Goal: Check status: Check status

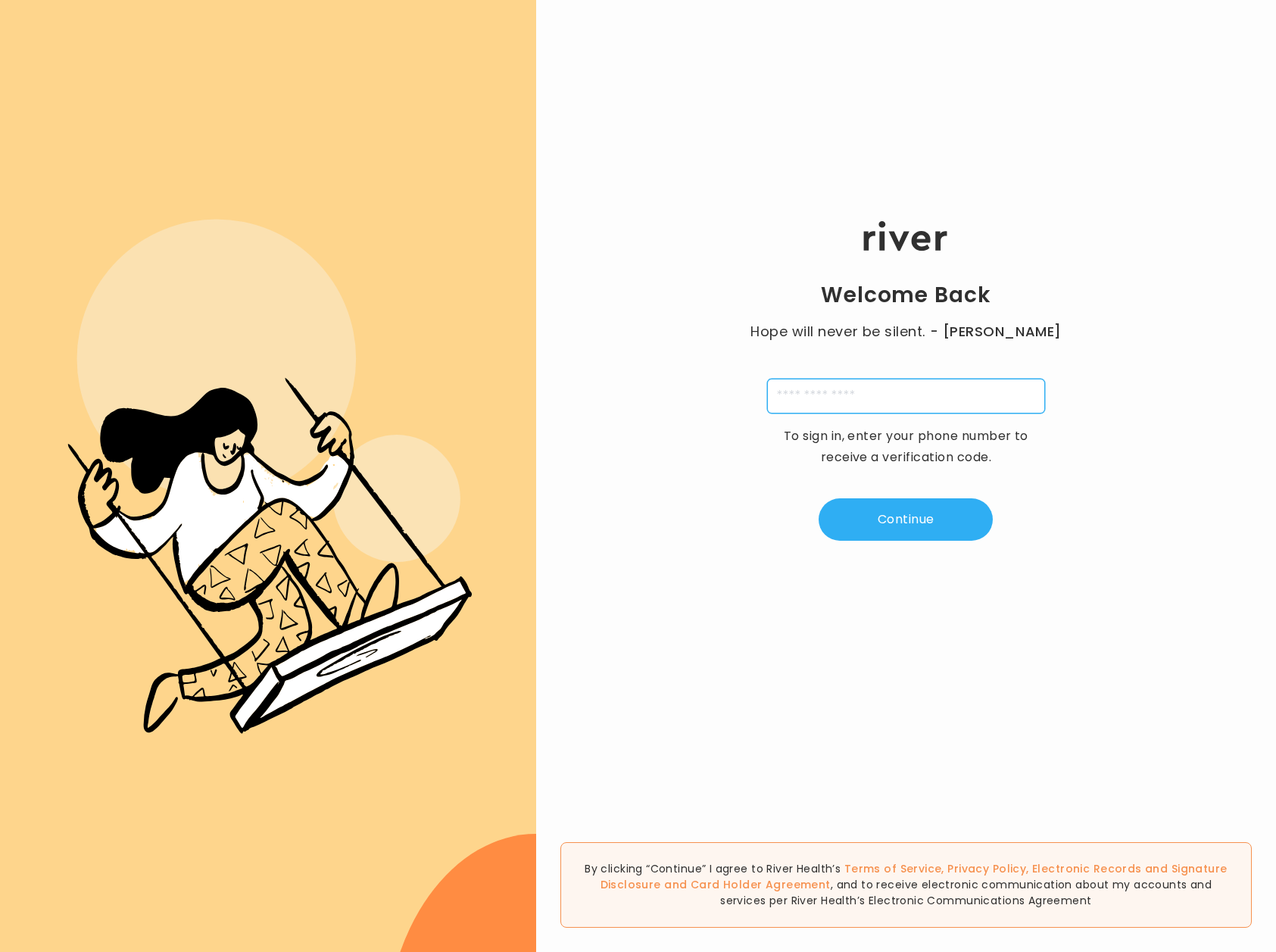
click at [858, 394] on input "tel" at bounding box center [906, 395] width 278 height 34
type input "**********"
type input "*"
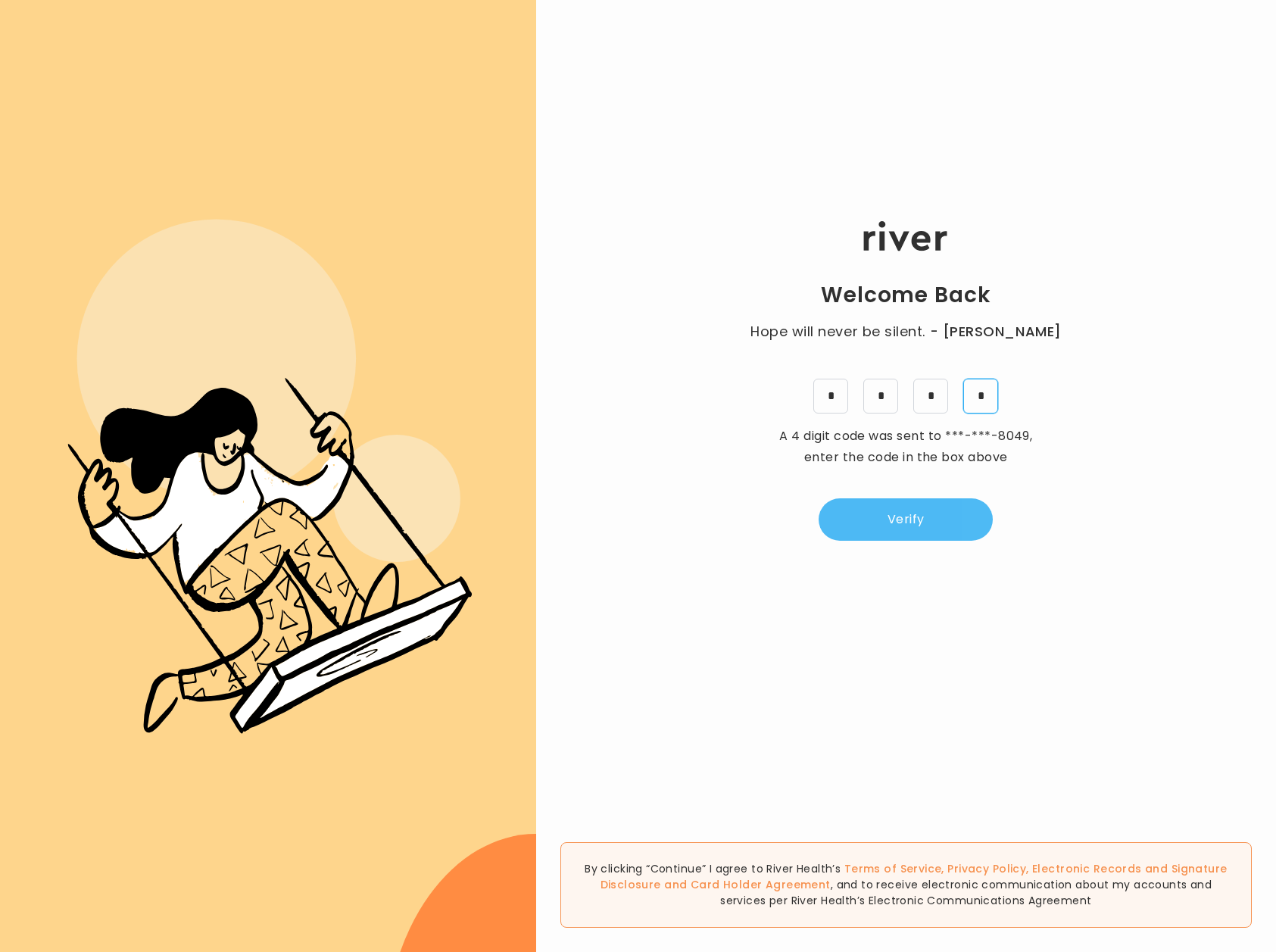
type input "*"
click at [915, 527] on button "Verify" at bounding box center [905, 519] width 174 height 42
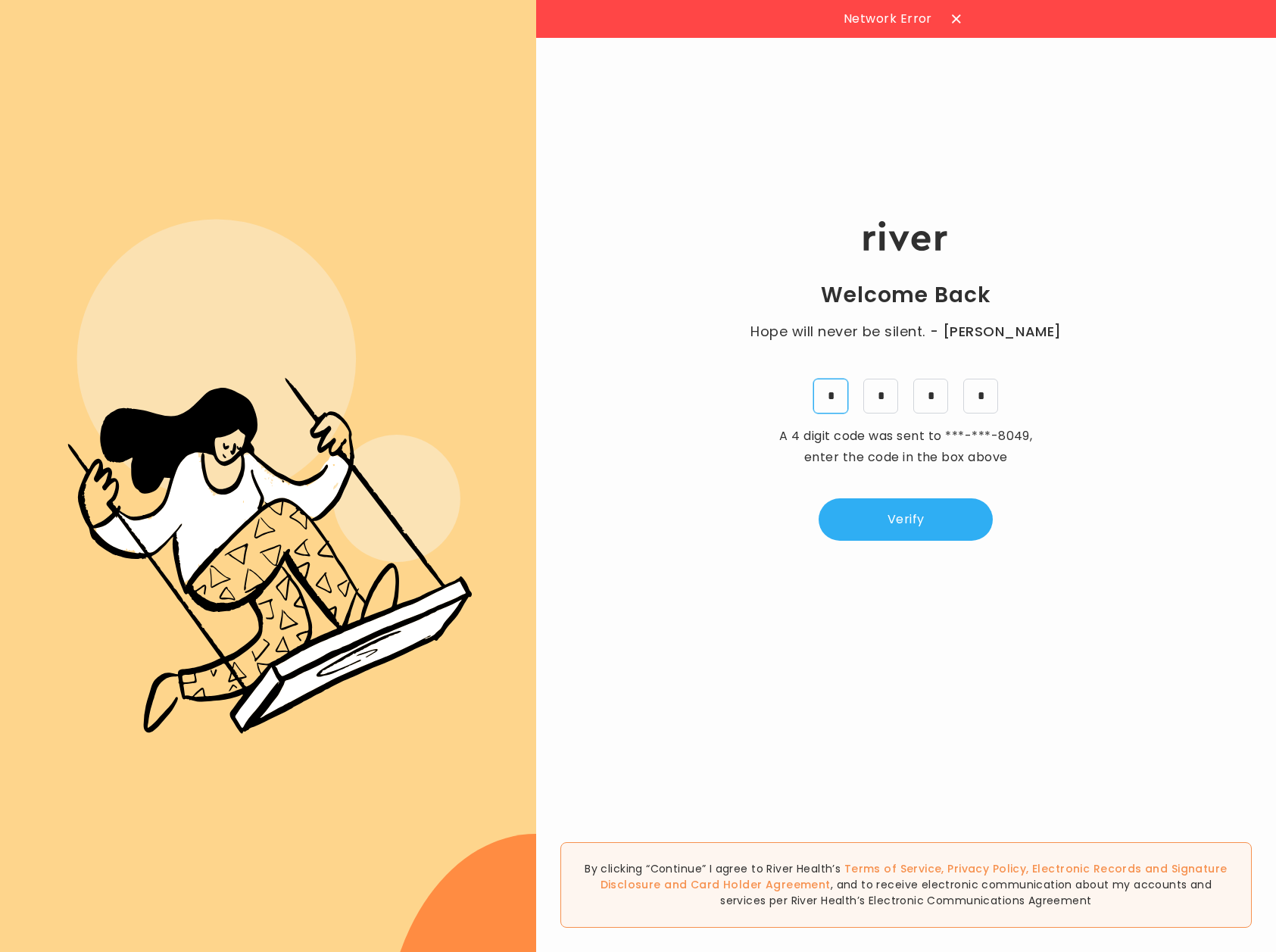
click at [839, 402] on input "*" at bounding box center [830, 395] width 34 height 34
click at [942, 522] on button "Verify" at bounding box center [905, 519] width 174 height 42
click at [1090, 580] on div "Welcome Back Hope will never be silent. - [PERSON_NAME] * * * * A 4 digit code …" at bounding box center [906, 380] width 740 height 571
